Goal: Obtain resource: Download file/media

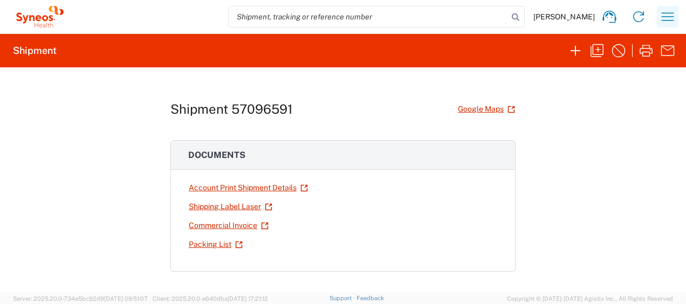
click at [666, 17] on icon "button" at bounding box center [667, 16] width 12 height 8
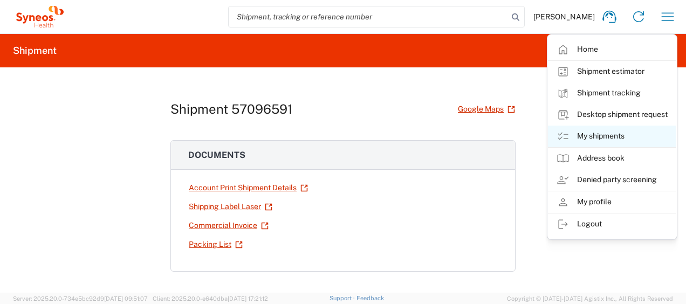
click at [597, 136] on link "My shipments" at bounding box center [612, 137] width 128 height 22
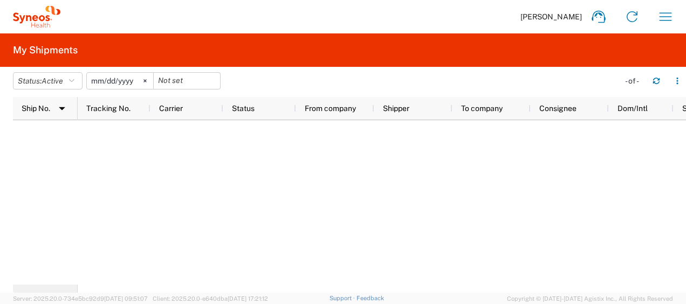
click at [130, 81] on input "[DATE]" at bounding box center [120, 81] width 66 height 16
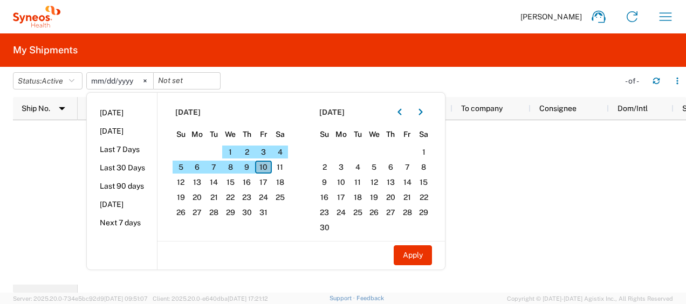
click at [268, 165] on span "10" at bounding box center [263, 167] width 17 height 13
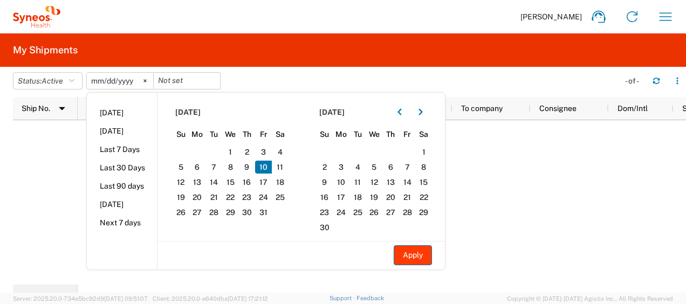
click at [408, 255] on button "Apply" at bounding box center [413, 255] width 38 height 20
type input "[DATE]"
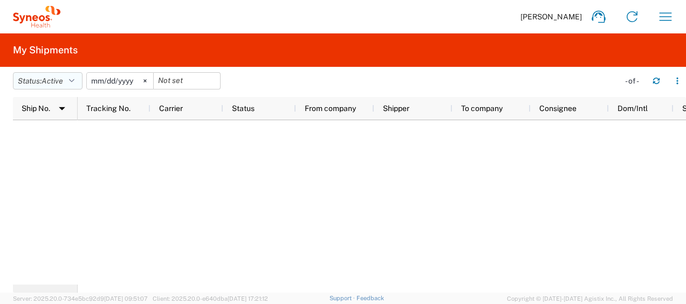
click at [74, 78] on icon "button" at bounding box center [71, 81] width 5 height 8
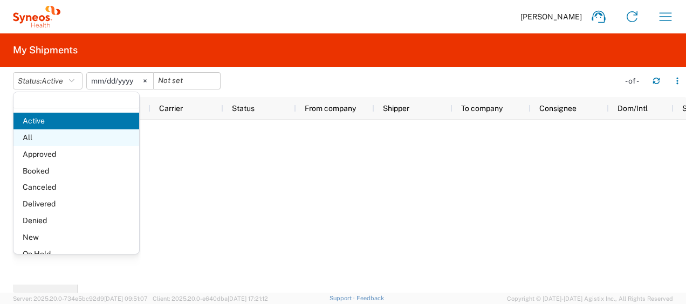
click at [36, 134] on span "All" at bounding box center [76, 137] width 126 height 17
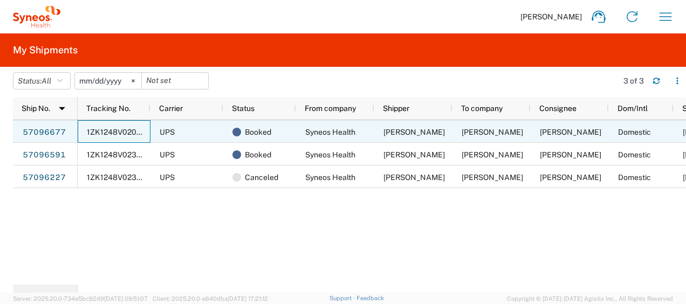
drag, startPoint x: 97, startPoint y: 129, endPoint x: 425, endPoint y: 235, distance: 345.0
click at [425, 235] on div "1ZK1248V0202461543 UPS Booked Syneos Health [PERSON_NAME] [PERSON_NAME] [PERSON…" at bounding box center [382, 202] width 608 height 164
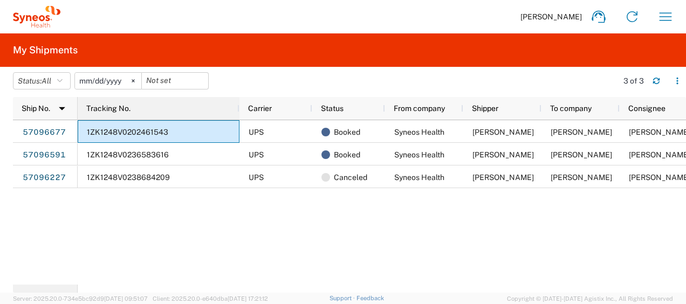
drag, startPoint x: 149, startPoint y: 109, endPoint x: 238, endPoint y: 162, distance: 103.2
click at [238, 162] on div "Ship No. 1 Tracking No. Carrier Status From company Shipper To company Consigne…" at bounding box center [349, 195] width 673 height 196
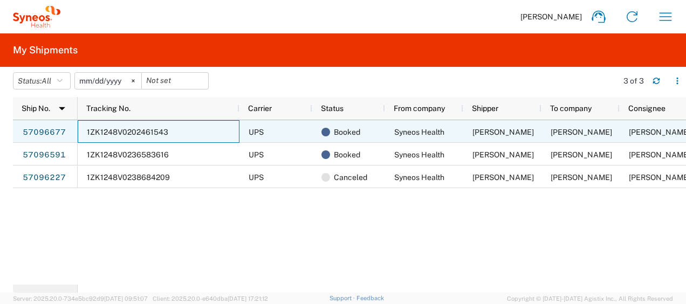
drag, startPoint x: 87, startPoint y: 132, endPoint x: 129, endPoint y: 134, distance: 42.1
click at [129, 134] on span "1ZK1248V0202461543" at bounding box center [127, 132] width 81 height 9
drag, startPoint x: 173, startPoint y: 129, endPoint x: 135, endPoint y: 130, distance: 38.3
click at [172, 129] on div "1ZK1248V0202461543" at bounding box center [159, 131] width 162 height 23
drag, startPoint x: 135, startPoint y: 130, endPoint x: 128, endPoint y: 132, distance: 7.1
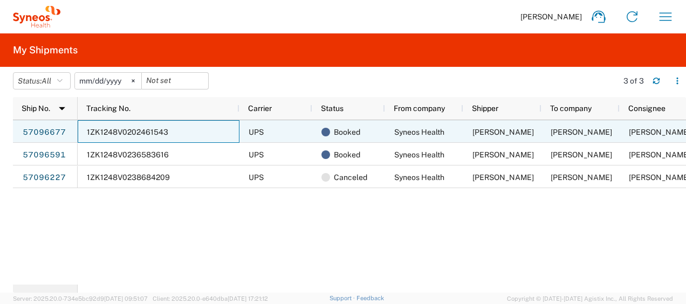
click at [132, 131] on span "1ZK1248V0202461543" at bounding box center [127, 132] width 81 height 9
drag, startPoint x: 88, startPoint y: 132, endPoint x: 192, endPoint y: 136, distance: 104.1
click at [187, 133] on div "1ZK1248V0202461543" at bounding box center [159, 131] width 162 height 23
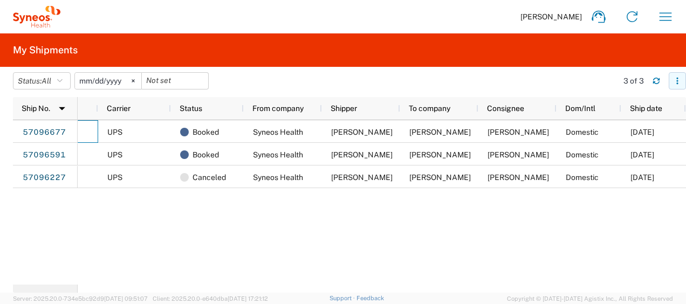
click at [676, 80] on icon "button" at bounding box center [677, 81] width 2 height 2
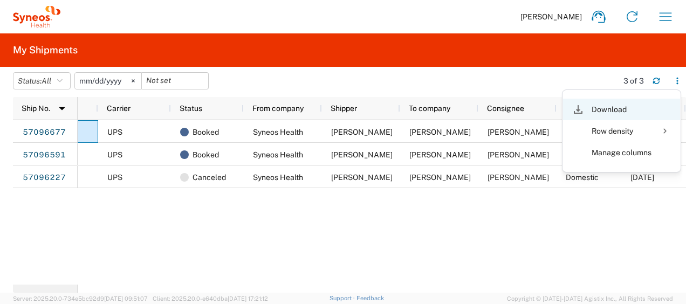
click at [597, 109] on div "Download" at bounding box center [621, 110] width 60 height 22
